Goal: Transaction & Acquisition: Purchase product/service

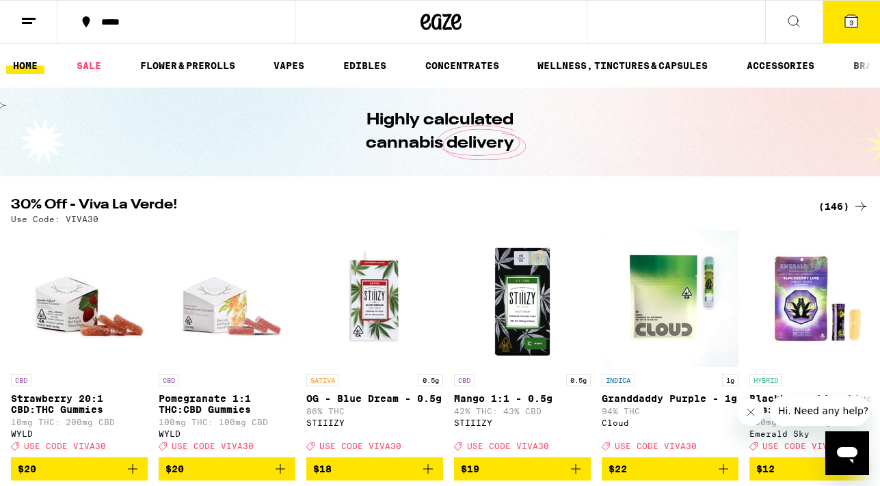
click at [783, 29] on button at bounding box center [793, 22] width 57 height 43
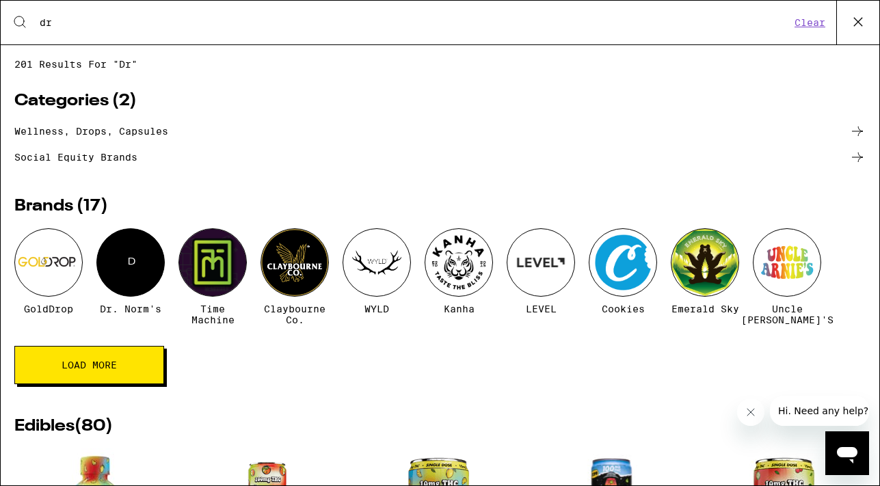
type input "dr [PERSON_NAME]"
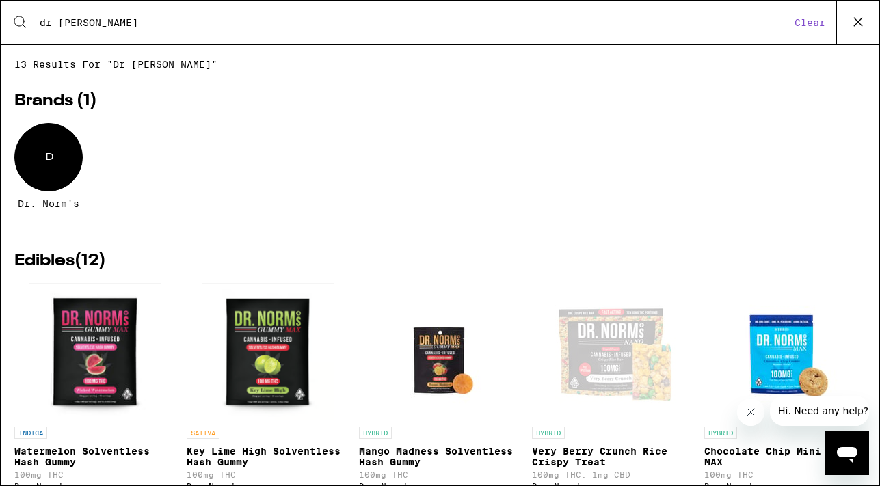
click at [813, 17] on button "Clear" at bounding box center [810, 22] width 39 height 12
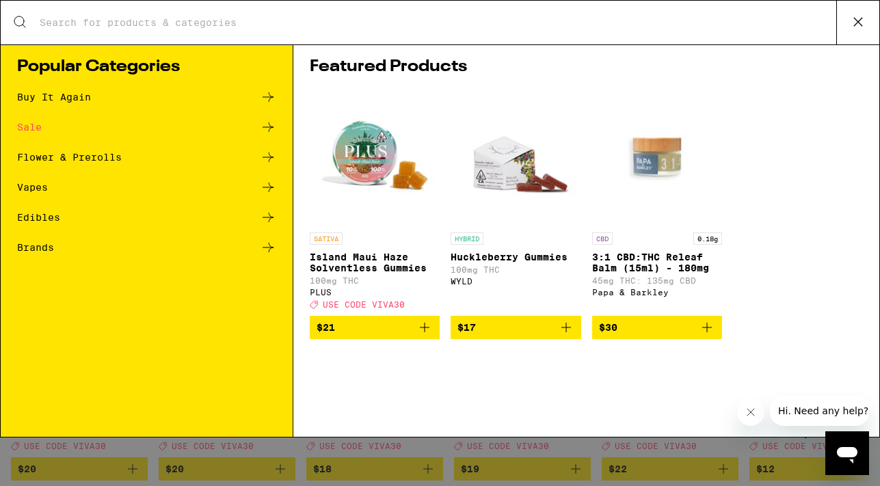
click at [845, 34] on button at bounding box center [858, 23] width 43 height 44
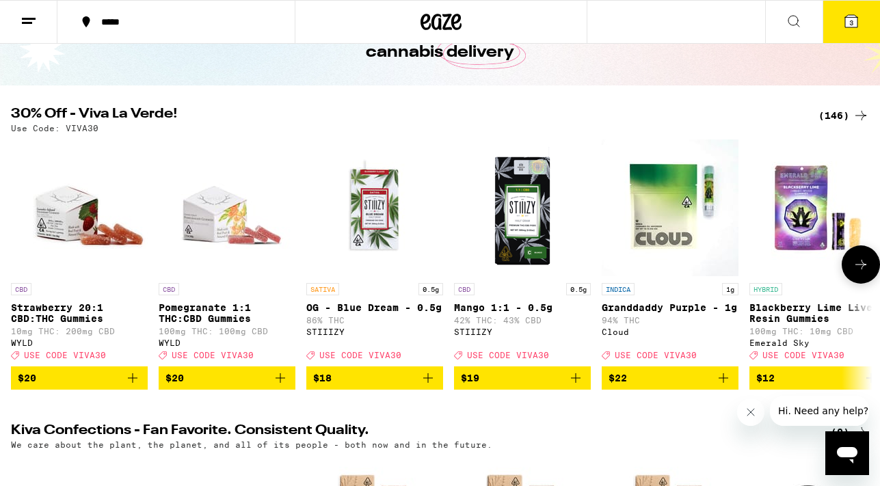
scroll to position [92, 0]
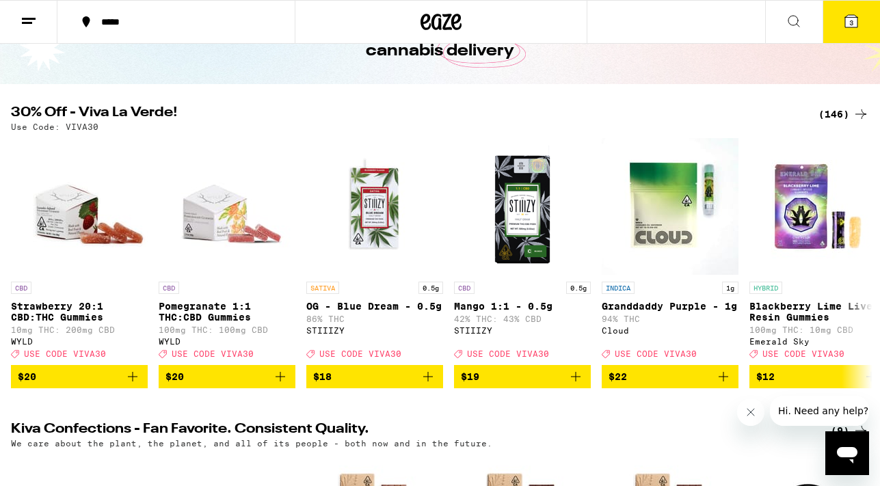
click at [843, 118] on div "(146)" at bounding box center [844, 114] width 51 height 16
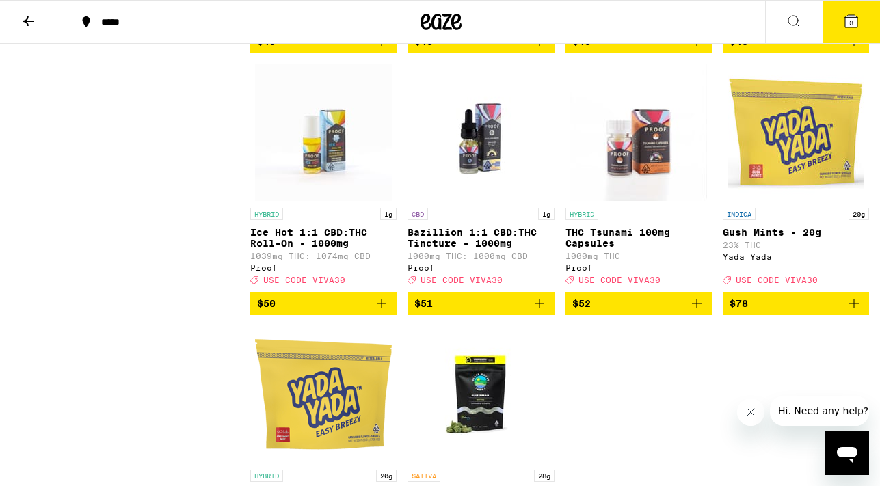
scroll to position [9256, 0]
